Goal: Navigation & Orientation: Understand site structure

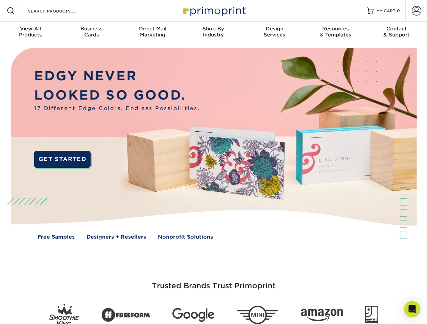
click at [213, 162] on img at bounding box center [213, 148] width 422 height 211
click at [11, 11] on span at bounding box center [11, 11] width 8 height 8
click at [416, 11] on span at bounding box center [416, 10] width 9 height 9
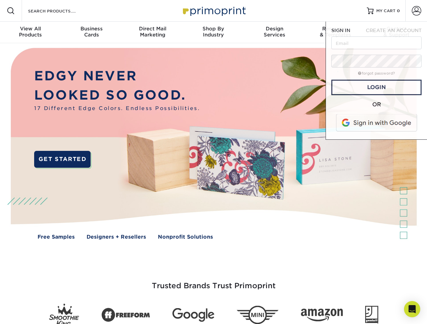
click at [30, 32] on div "View All Products" at bounding box center [30, 32] width 61 height 12
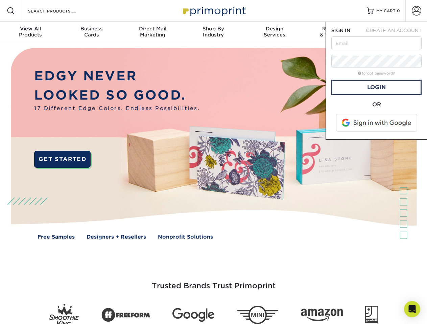
click at [91, 32] on div "Business Cards" at bounding box center [91, 32] width 61 height 12
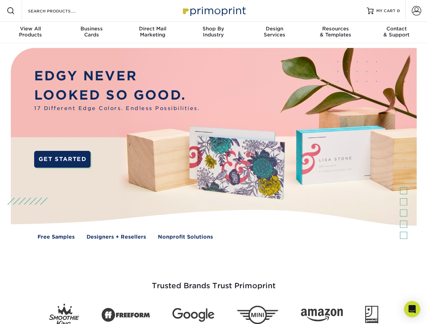
click at [152, 32] on div "Direct Mail Marketing" at bounding box center [152, 32] width 61 height 12
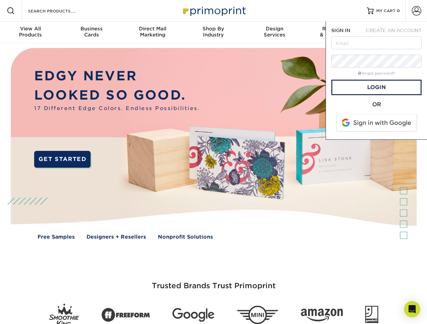
click at [213, 32] on div "Shop By Industry" at bounding box center [213, 32] width 61 height 12
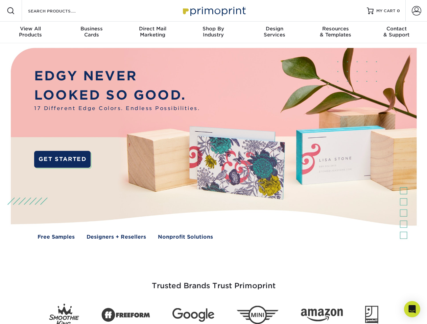
click at [274, 32] on div "Design Services" at bounding box center [274, 32] width 61 height 12
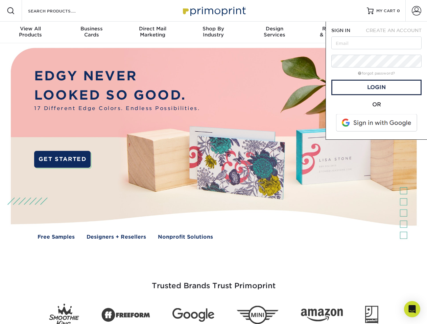
click at [335, 32] on span "SIGN IN" at bounding box center [340, 30] width 19 height 5
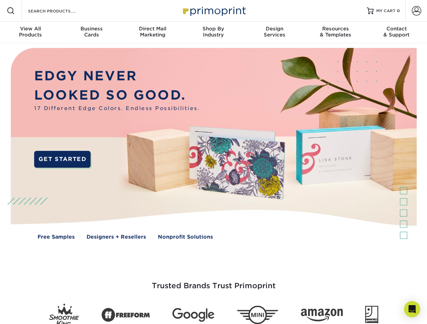
click at [396, 32] on div "Contact & Support" at bounding box center [396, 32] width 61 height 12
